Goal: Complete application form

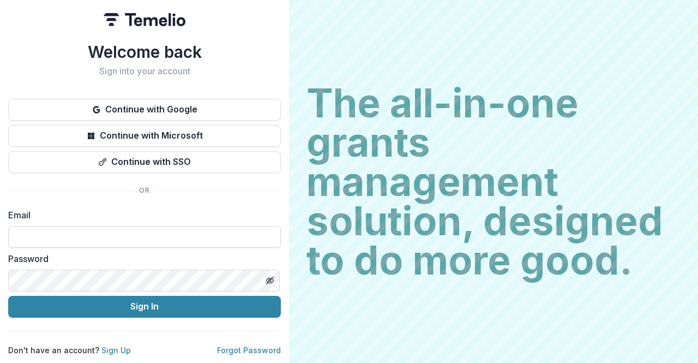
click at [135, 232] on input at bounding box center [144, 237] width 273 height 22
type input "**********"
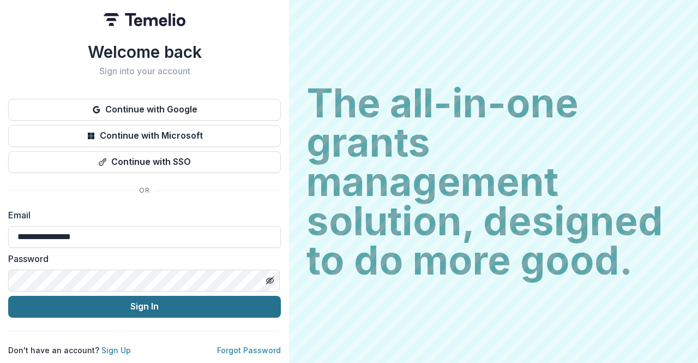
click at [141, 301] on button "Sign In" at bounding box center [144, 307] width 273 height 22
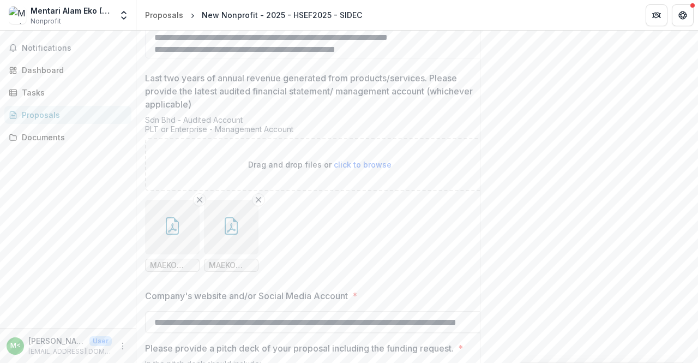
scroll to position [2364, 0]
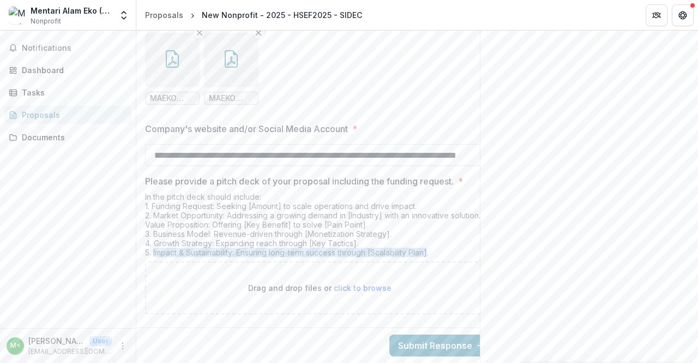
drag, startPoint x: 153, startPoint y: 244, endPoint x: 434, endPoint y: 245, distance: 281.5
click at [434, 245] on div "In the pitch deck should include: 1. Funding Request: Seeking [Amount] to scale…" at bounding box center [319, 226] width 349 height 69
copy div "Impact & Sustainability: Ensuring long-term success through [Scalability Plan]"
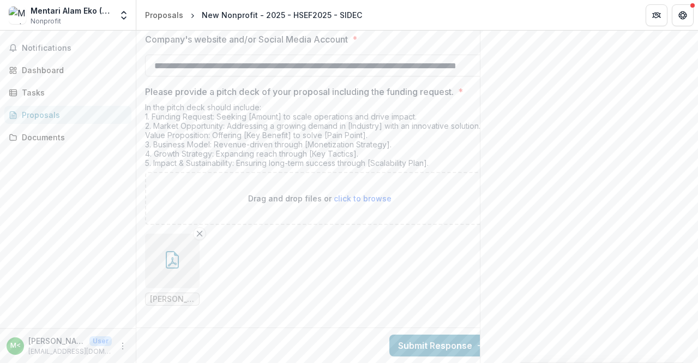
scroll to position [2453, 0]
click at [430, 338] on button "Submit Response" at bounding box center [442, 345] width 105 height 22
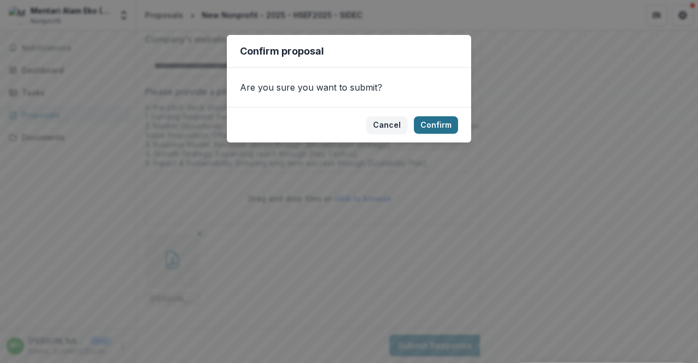
click at [435, 119] on button "Confirm" at bounding box center [436, 124] width 44 height 17
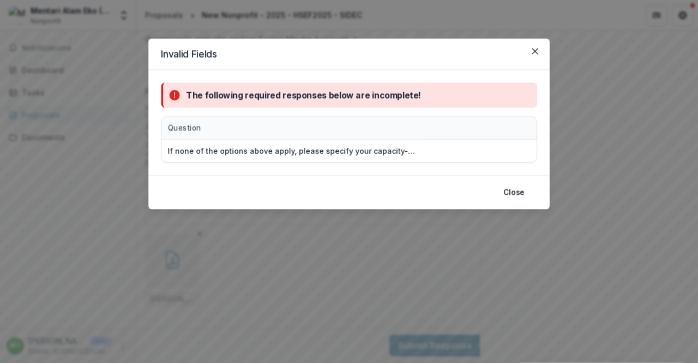
scroll to position [2466, 0]
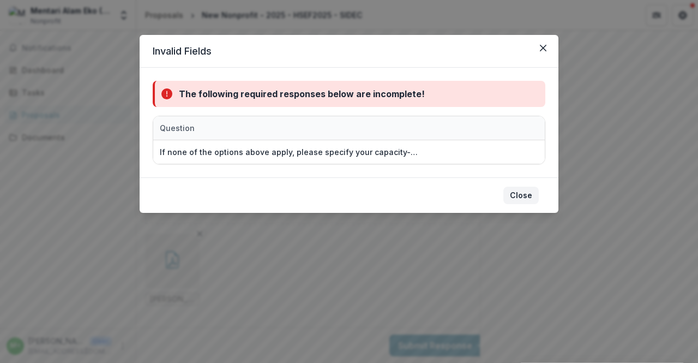
click at [531, 193] on button "Close" at bounding box center [521, 195] width 35 height 17
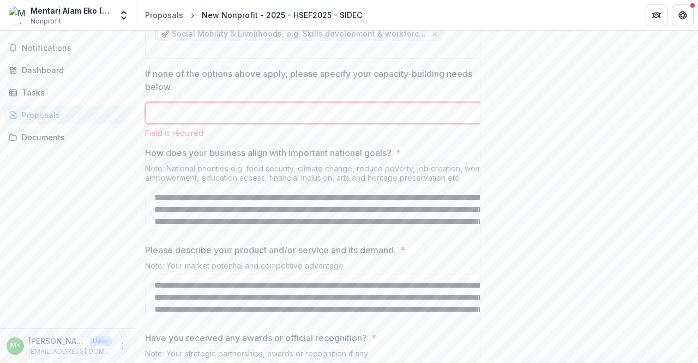
scroll to position [1702, 0]
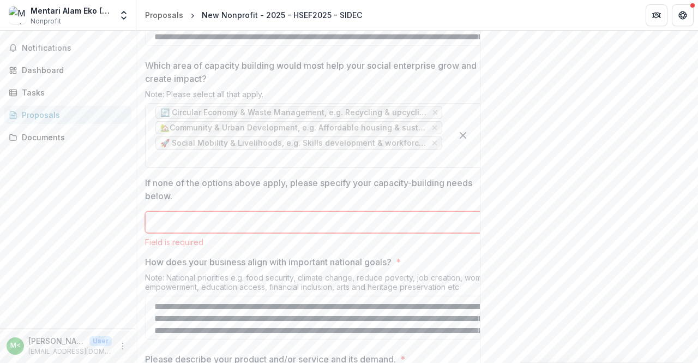
click at [180, 233] on input "If none of the options above apply, please specify your capacity-building needs…" at bounding box center [319, 222] width 349 height 22
click at [201, 233] on input "**********" at bounding box center [319, 222] width 349 height 22
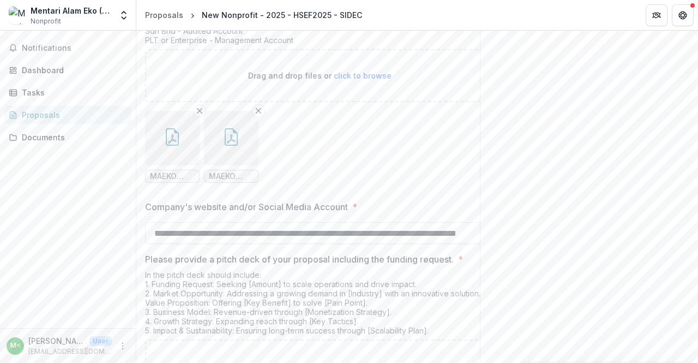
scroll to position [2466, 0]
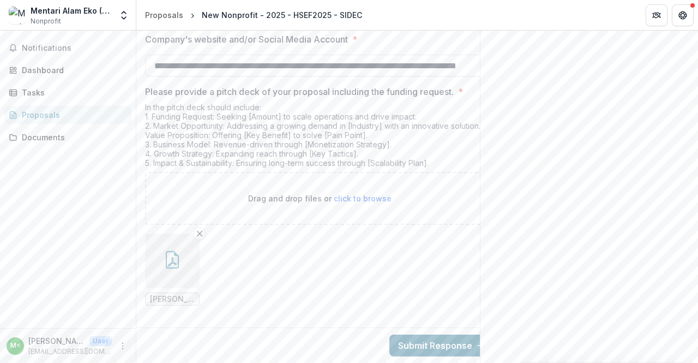
type input "**********"
click at [431, 336] on button "Submit Response" at bounding box center [442, 345] width 105 height 22
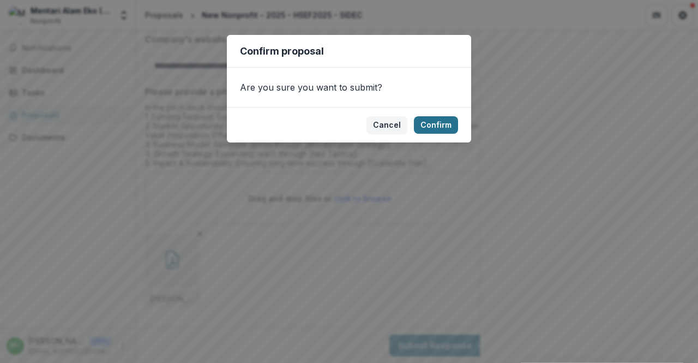
click at [440, 118] on button "Confirm" at bounding box center [436, 124] width 44 height 17
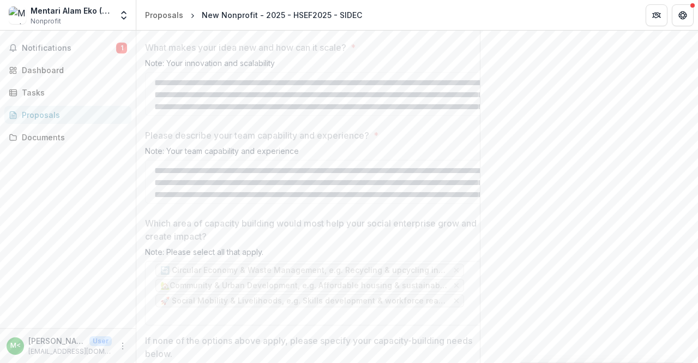
scroll to position [1519, 0]
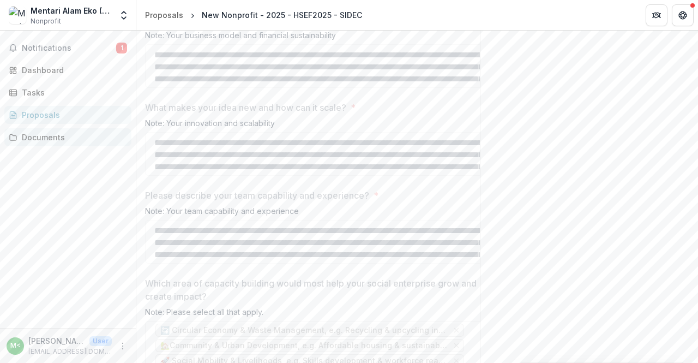
click at [49, 137] on div "Documents" at bounding box center [72, 136] width 101 height 11
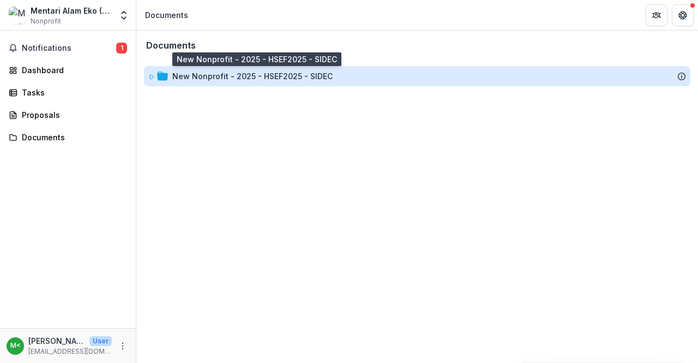
click at [266, 73] on div "New Nonprofit - 2025 - HSEF2025 - SIDEC" at bounding box center [252, 75] width 160 height 11
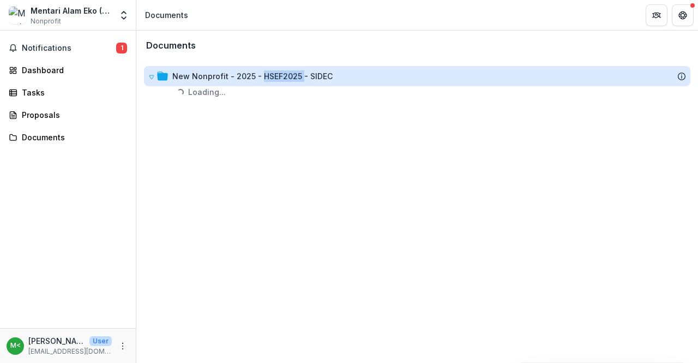
click at [266, 73] on div "New Nonprofit - 2025 - HSEF2025 - SIDEC" at bounding box center [252, 75] width 160 height 11
click at [187, 75] on div "New Nonprofit - 2025 - HSEF2025 - SIDEC" at bounding box center [252, 75] width 160 height 11
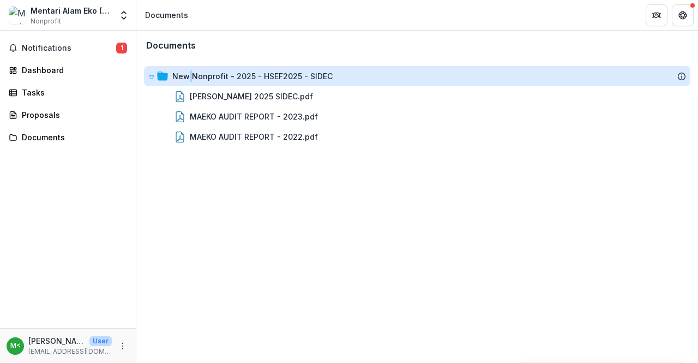
click at [187, 75] on div "New Nonprofit - 2025 - HSEF2025 - SIDEC" at bounding box center [252, 75] width 160 height 11
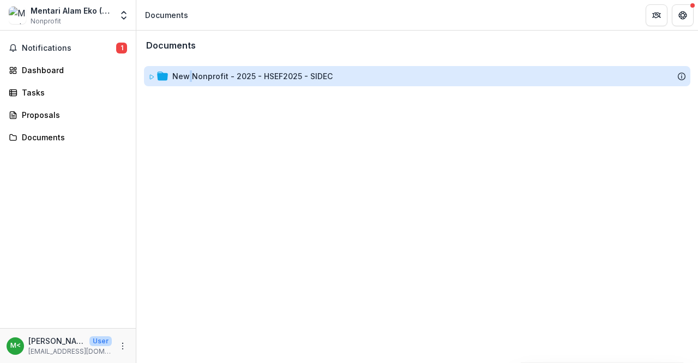
click at [187, 75] on div "New Nonprofit - 2025 - HSEF2025 - SIDEC" at bounding box center [252, 75] width 160 height 11
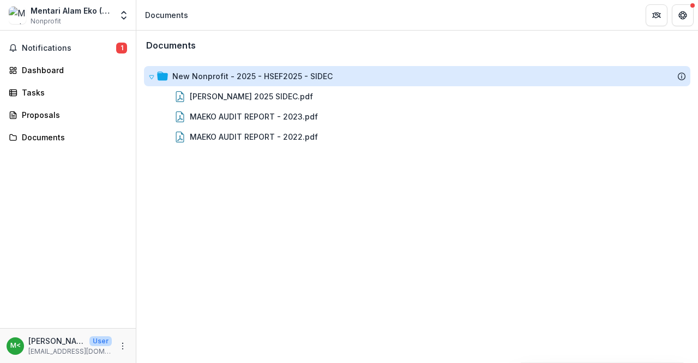
click at [187, 75] on div "New Nonprofit - 2025 - HSEF2025 - SIDEC" at bounding box center [252, 75] width 160 height 11
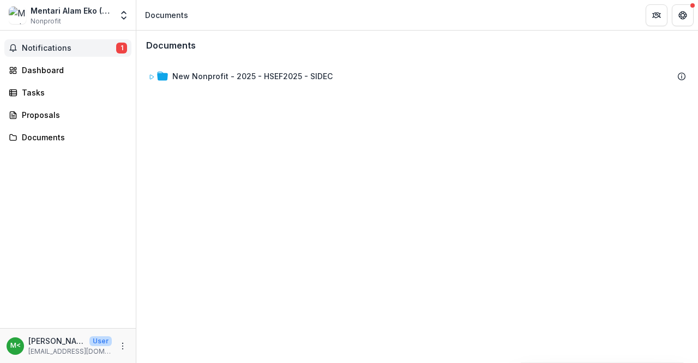
click at [62, 45] on span "Notifications" at bounding box center [69, 48] width 94 height 9
click at [52, 71] on div "Dashboard" at bounding box center [72, 69] width 101 height 11
